Goal: Task Accomplishment & Management: Manage account settings

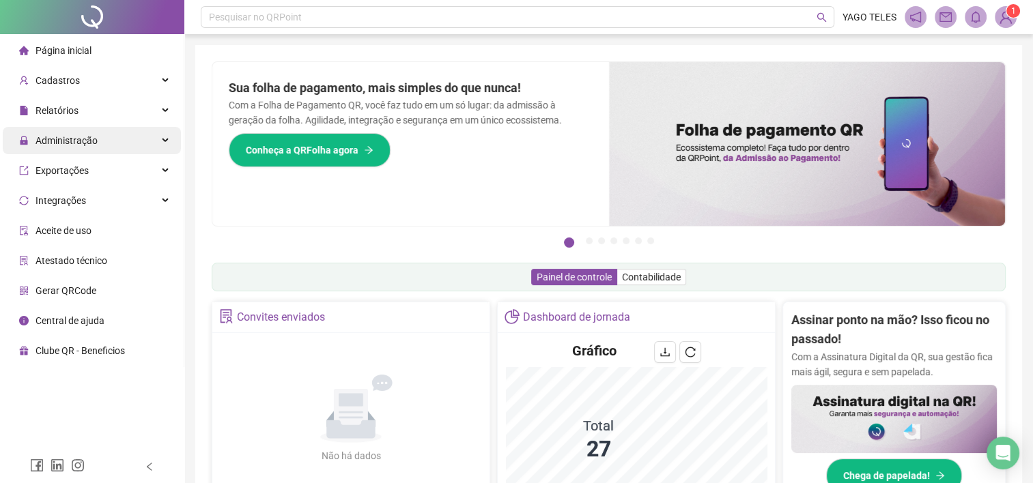
click at [168, 144] on div "Administração" at bounding box center [92, 140] width 178 height 27
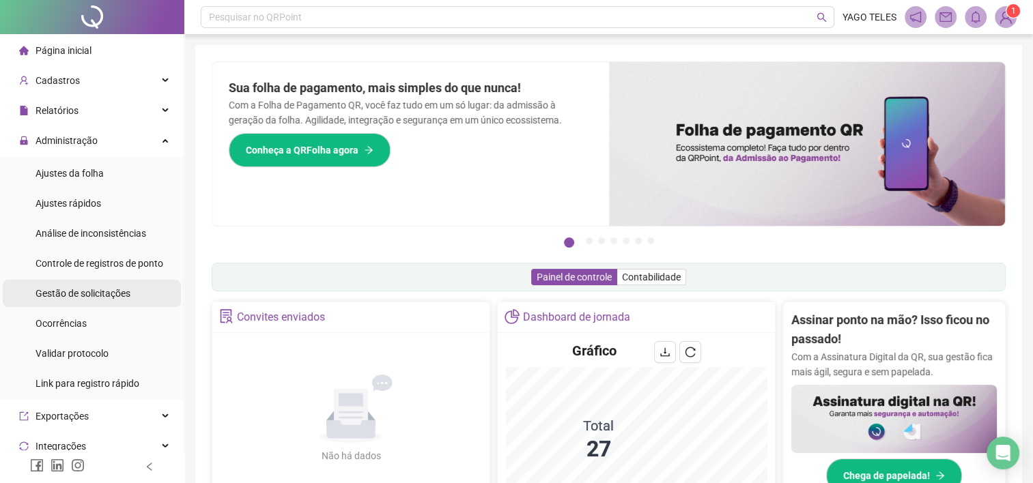
click at [100, 297] on span "Gestão de solicitações" at bounding box center [83, 293] width 95 height 11
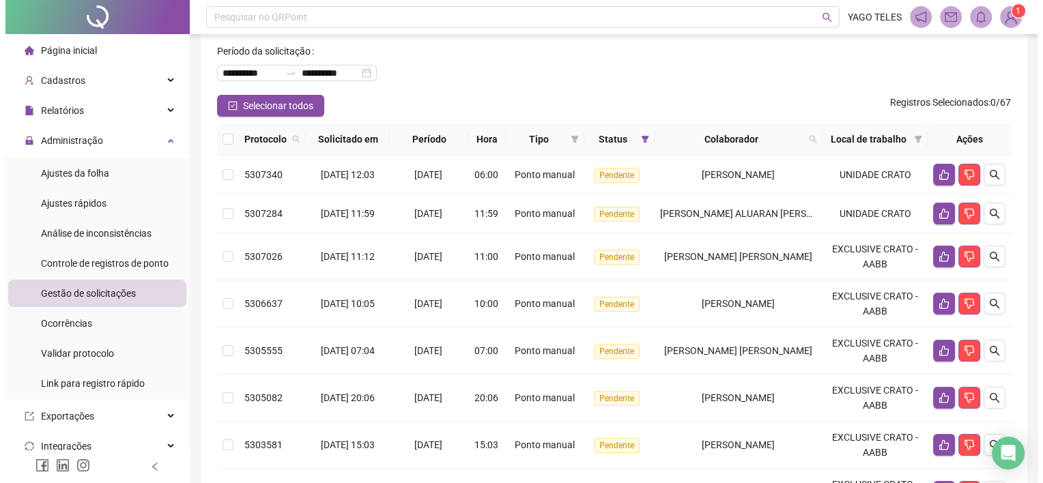
scroll to position [63, 0]
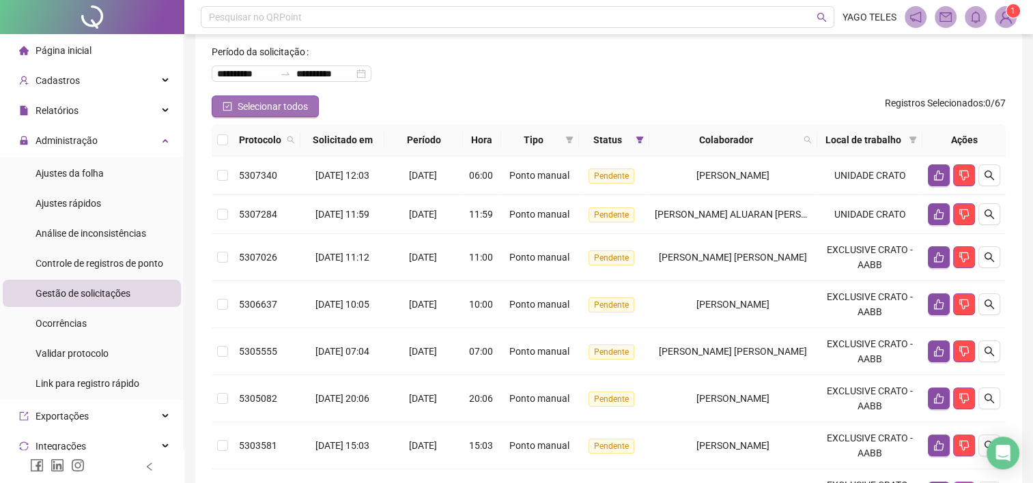
click at [254, 109] on span "Selecionar todos" at bounding box center [273, 106] width 70 height 15
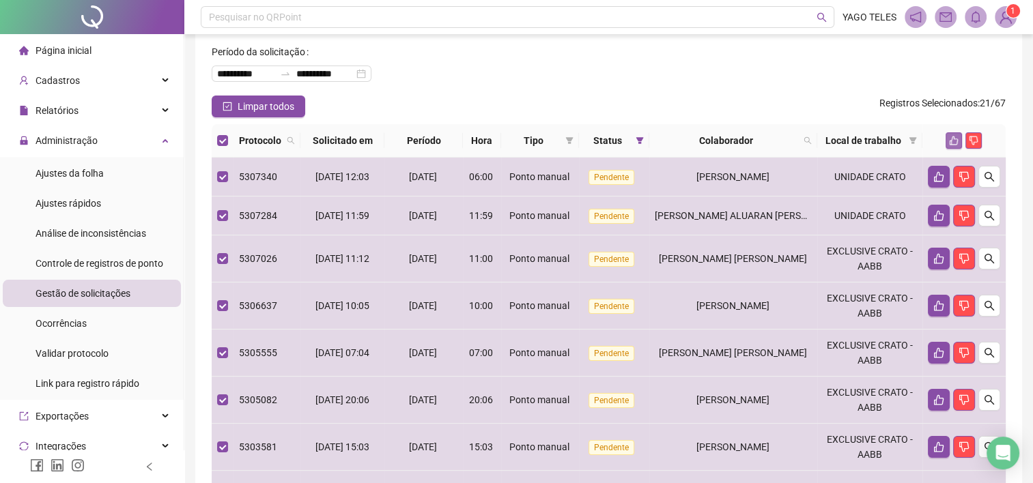
click at [951, 143] on icon "like" at bounding box center [954, 141] width 9 height 9
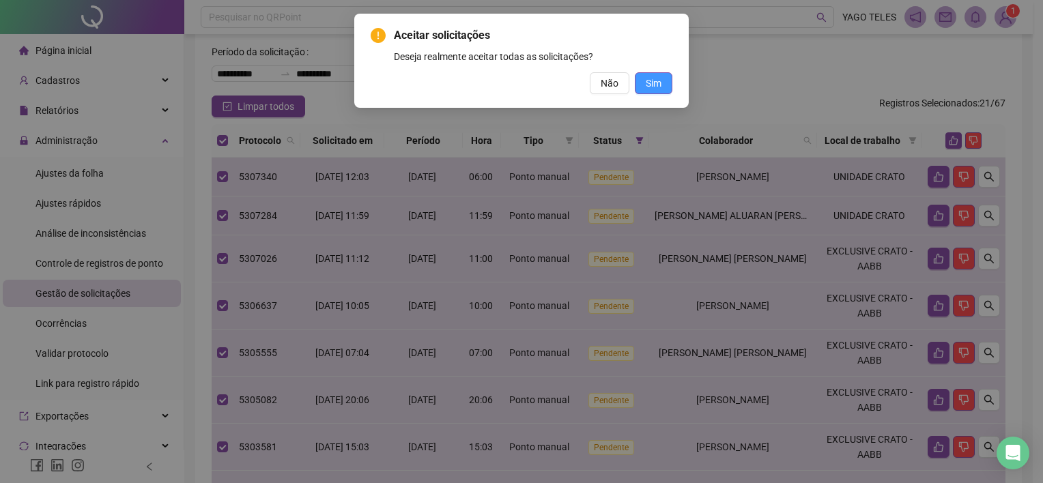
click at [652, 84] on span "Sim" at bounding box center [654, 83] width 16 height 15
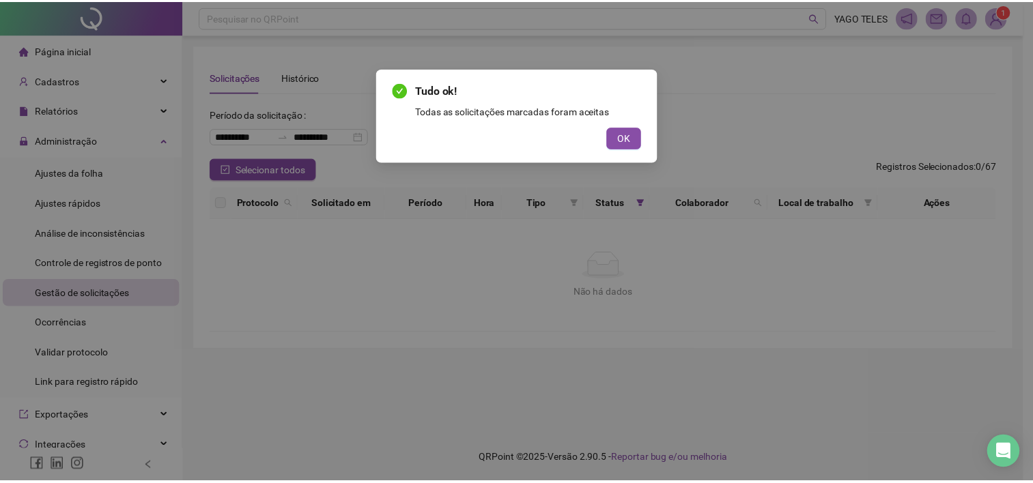
scroll to position [0, 0]
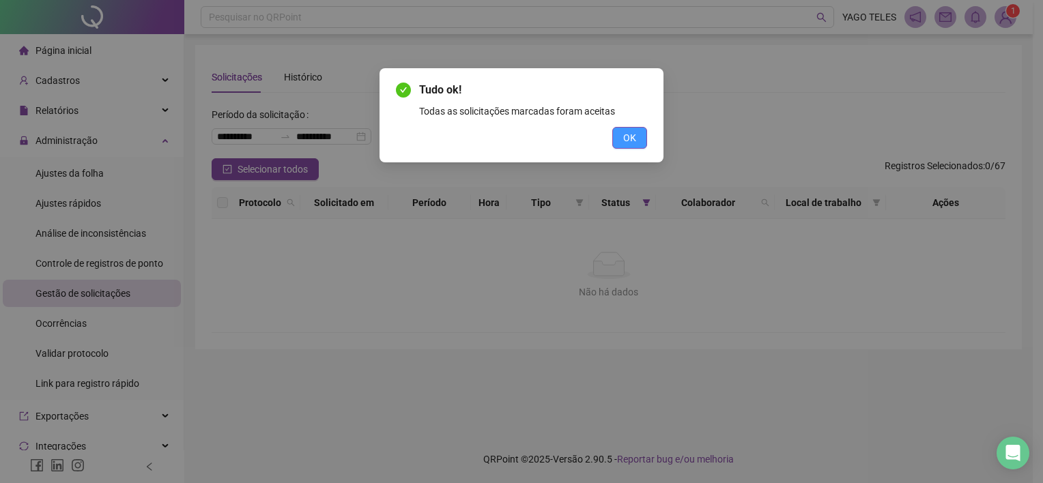
click at [628, 146] on button "OK" at bounding box center [630, 138] width 35 height 22
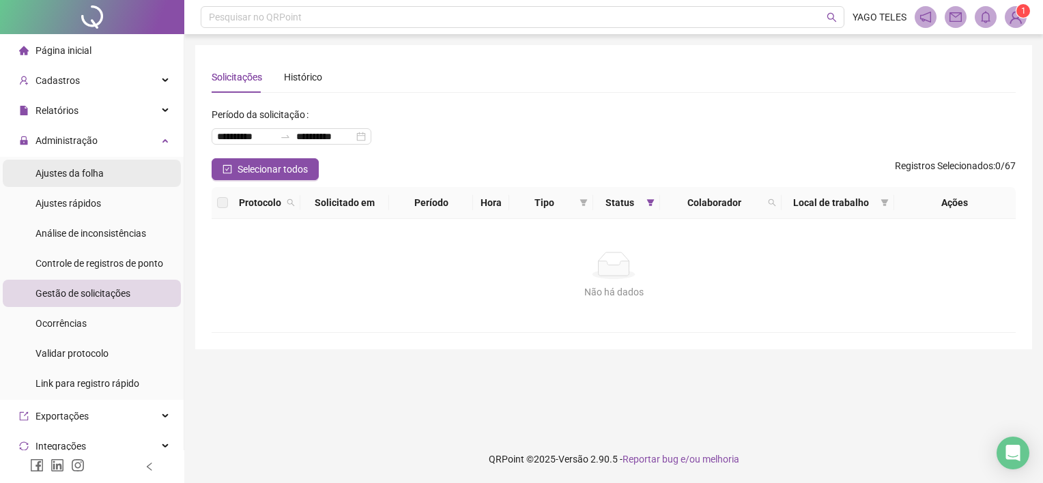
click at [86, 172] on span "Ajustes da folha" at bounding box center [70, 173] width 68 height 11
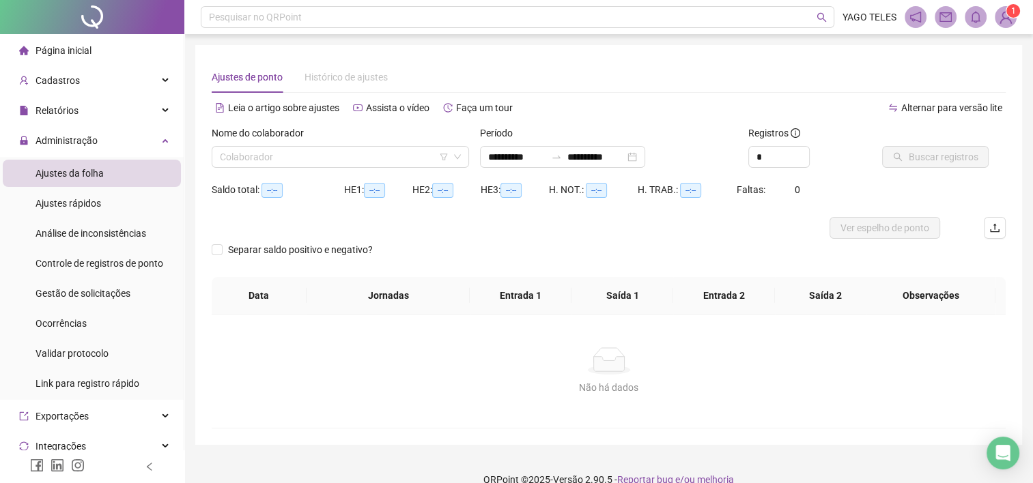
type input "**********"
click at [794, 157] on span "Decrease Value" at bounding box center [801, 162] width 15 height 10
click at [781, 157] on input "*" at bounding box center [779, 157] width 60 height 20
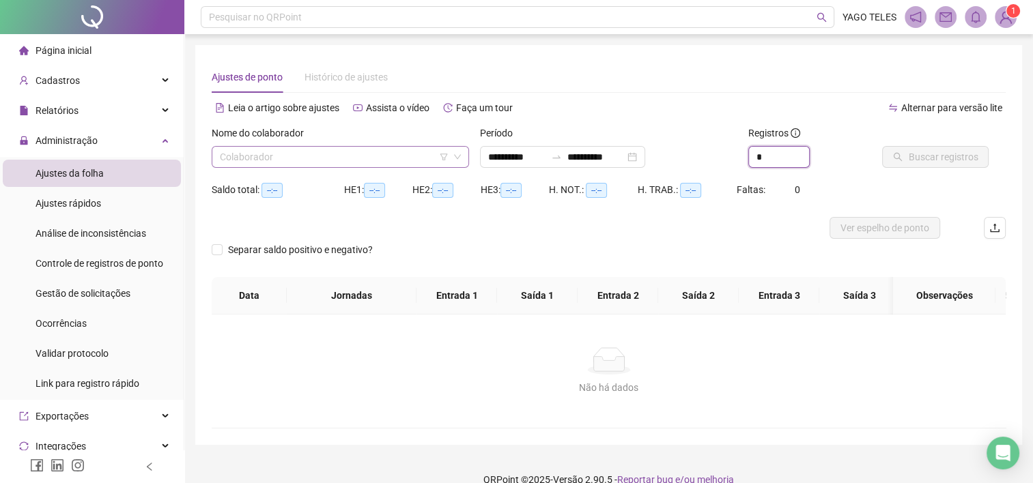
type input "*"
click at [336, 156] on input "search" at bounding box center [334, 157] width 229 height 20
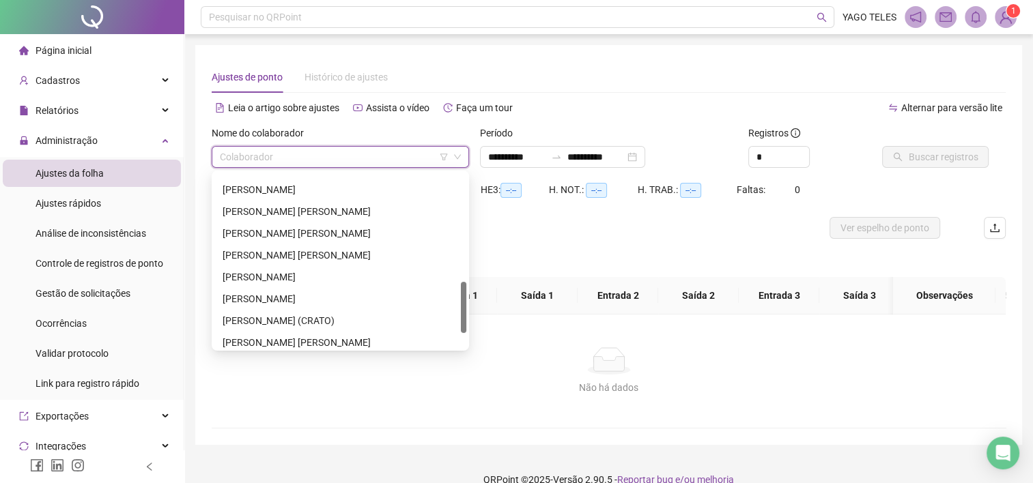
scroll to position [367, 0]
click at [281, 210] on div "[PERSON_NAME] [PERSON_NAME]" at bounding box center [341, 210] width 236 height 15
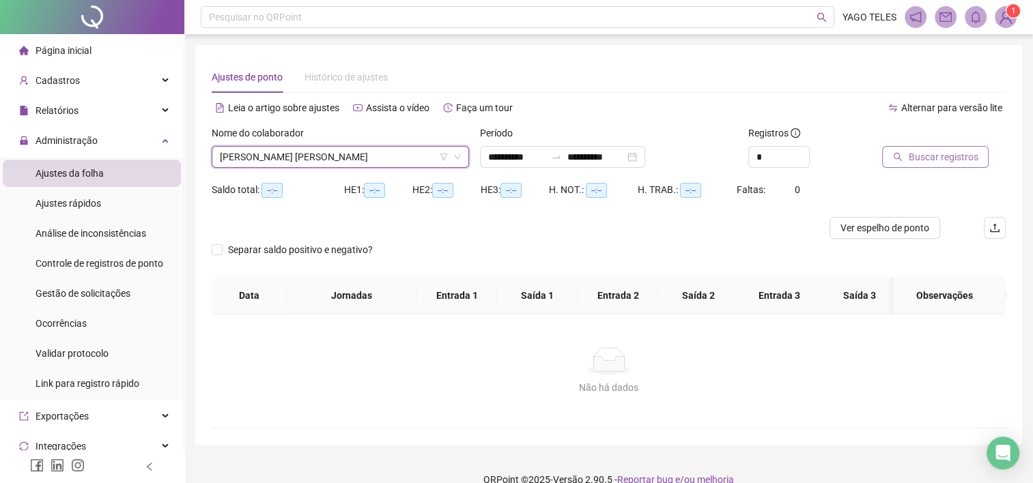
click at [932, 156] on span "Buscar registros" at bounding box center [943, 157] width 70 height 15
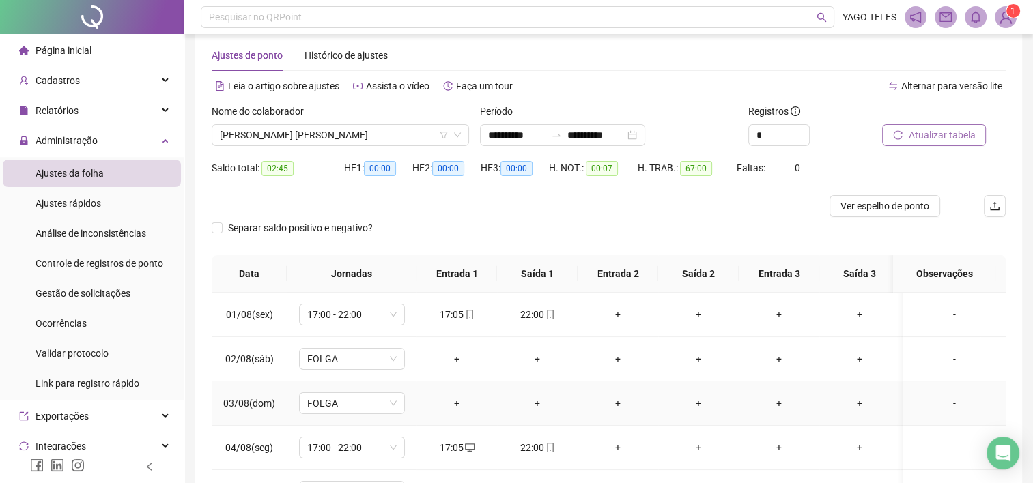
scroll to position [0, 0]
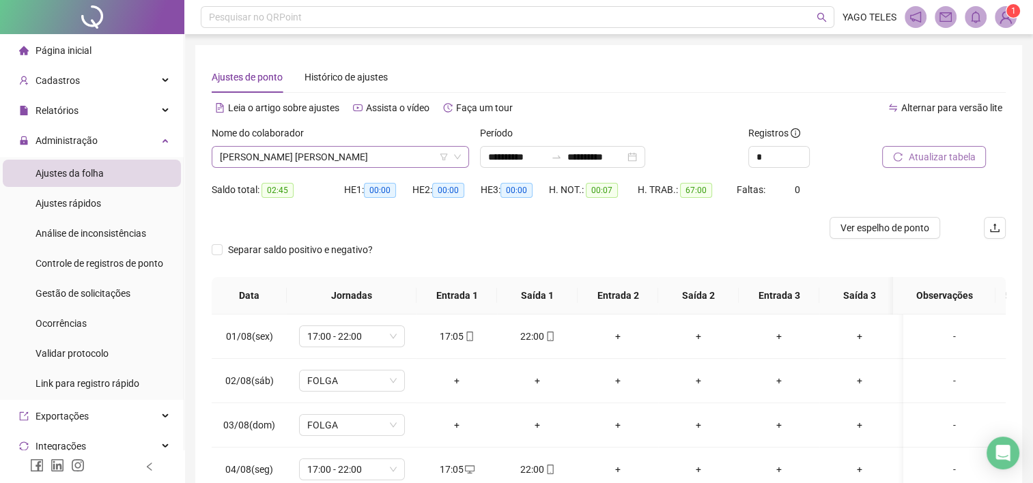
click at [459, 158] on icon "down" at bounding box center [457, 157] width 8 height 8
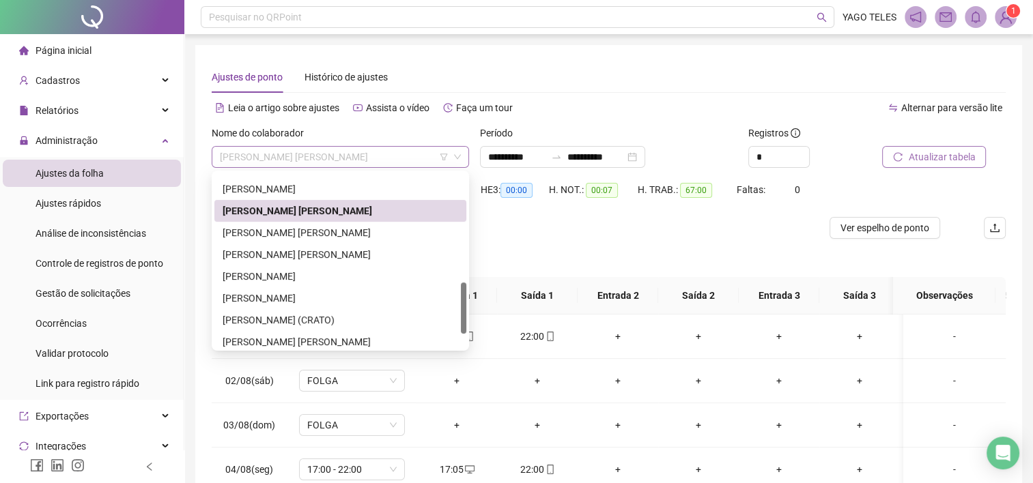
click at [406, 156] on span "[PERSON_NAME] [PERSON_NAME]" at bounding box center [340, 157] width 241 height 20
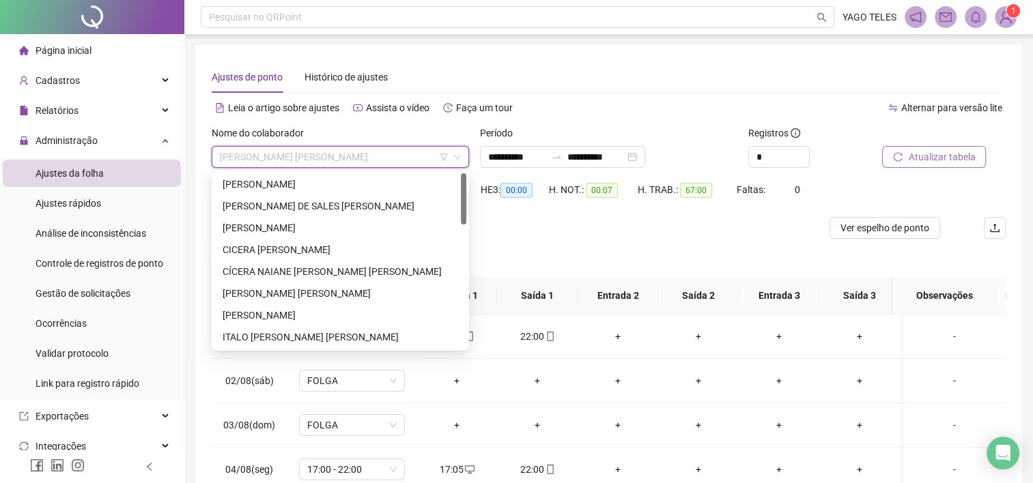
drag, startPoint x: 462, startPoint y: 305, endPoint x: 462, endPoint y: 165, distance: 139.3
click at [462, 165] on body "**********" at bounding box center [516, 241] width 1033 height 483
click at [297, 208] on div "[PERSON_NAME] DE SALES [PERSON_NAME]" at bounding box center [341, 206] width 236 height 15
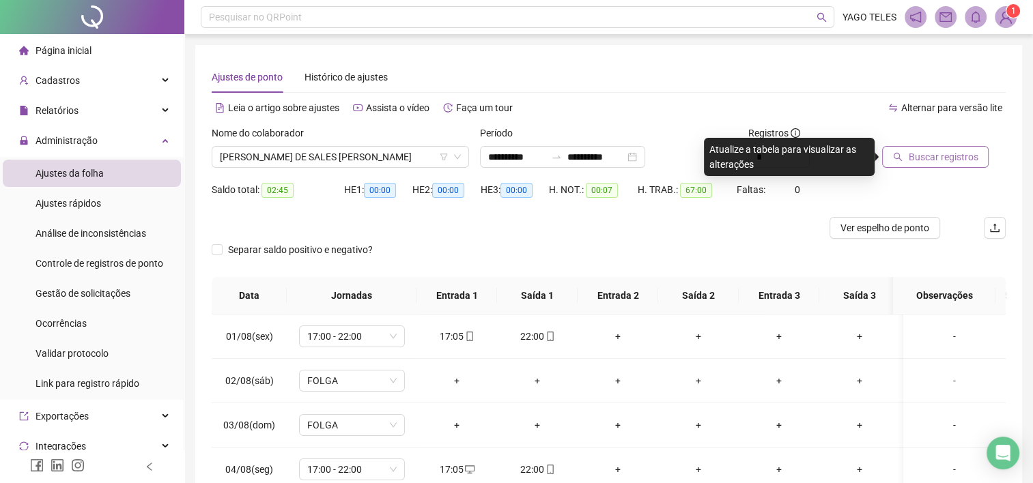
click at [935, 161] on span "Buscar registros" at bounding box center [943, 157] width 70 height 15
